Goal: Task Accomplishment & Management: Manage account settings

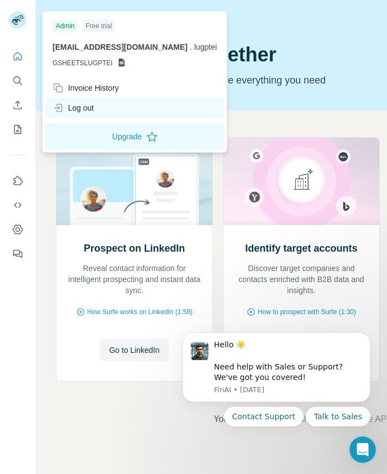
click at [72, 112] on div "Log out" at bounding box center [73, 107] width 41 height 11
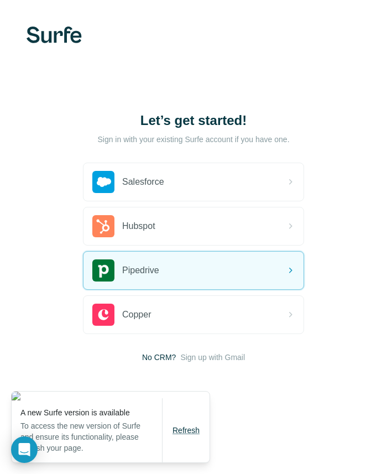
click at [190, 429] on span "Refresh" at bounding box center [186, 430] width 27 height 9
